Goal: Find contact information: Find contact information

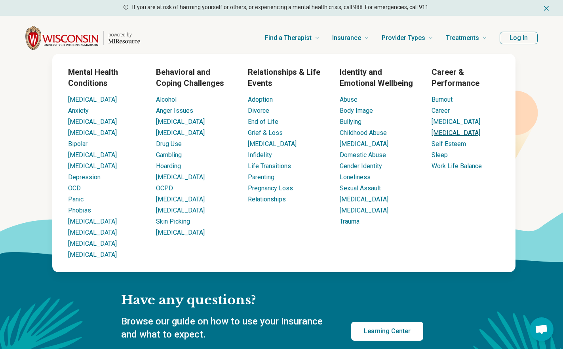
click at [452, 132] on link "[MEDICAL_DATA]" at bounding box center [456, 133] width 49 height 8
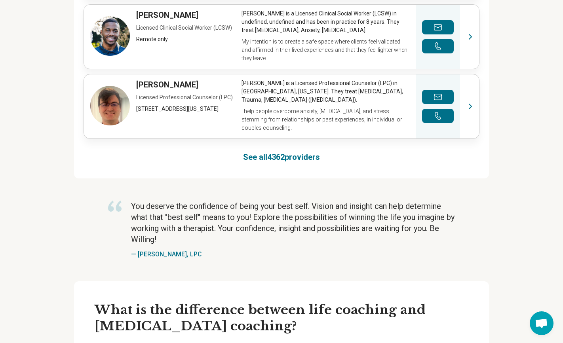
scroll to position [632, 0]
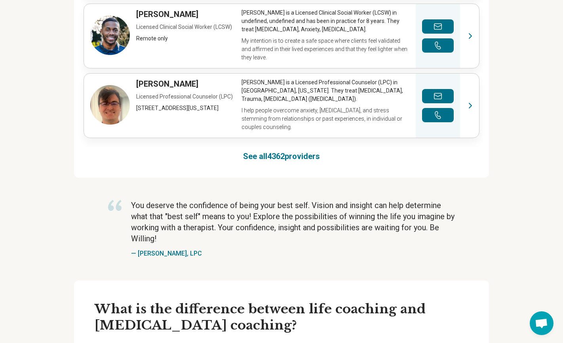
click at [322, 187] on div "You deserve the confidence of being your best self. Vision and insight can help…" at bounding box center [281, 229] width 415 height 84
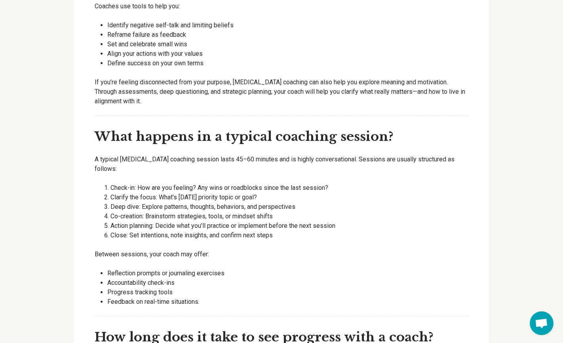
scroll to position [2000, 0]
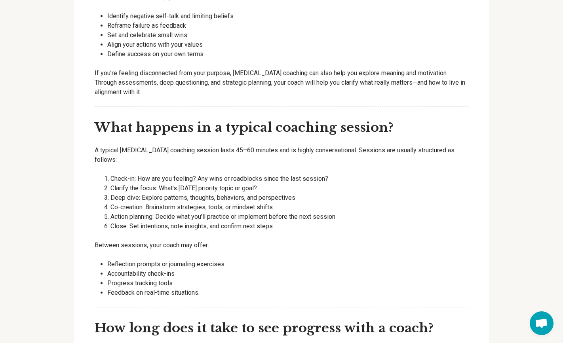
click at [322, 193] on li "Deep dive: Explore patterns, thoughts, behaviors, and perspectives" at bounding box center [290, 198] width 358 height 10
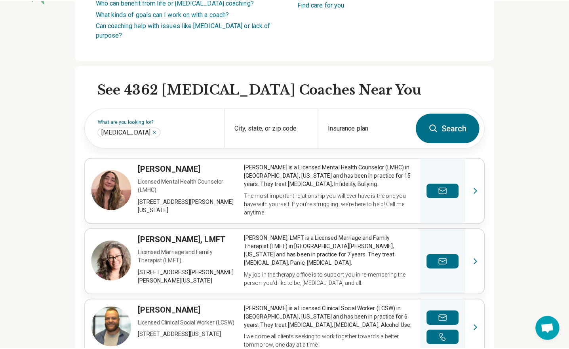
scroll to position [202, 0]
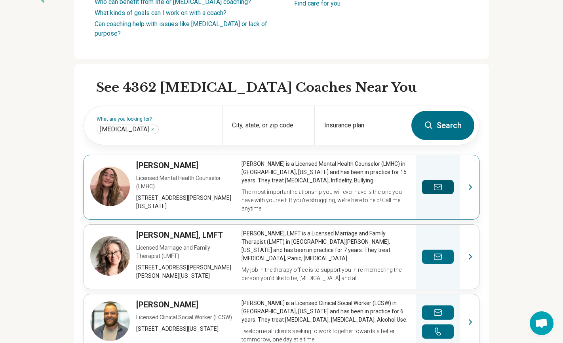
click at [443, 188] on icon "Send a message" at bounding box center [438, 188] width 10 height 10
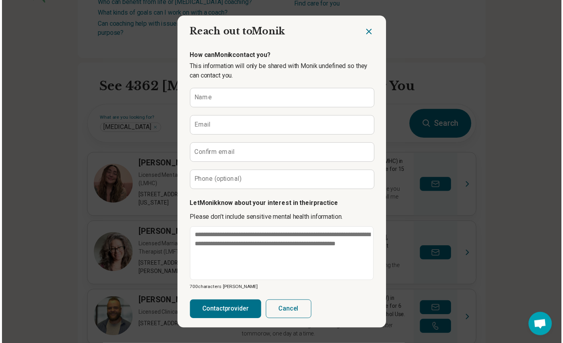
scroll to position [9, 0]
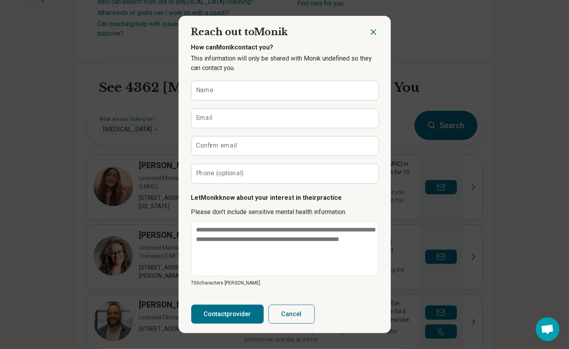
click at [371, 30] on icon "Close dialog" at bounding box center [373, 32] width 5 height 5
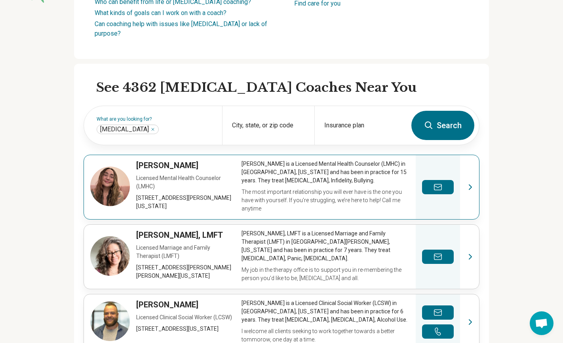
click at [477, 185] on link "View profile" at bounding box center [281, 187] width 395 height 64
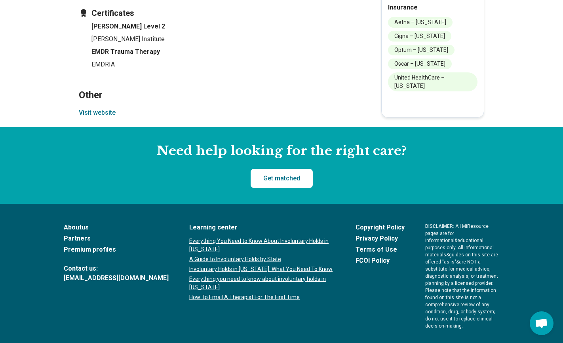
scroll to position [1045, 0]
